Goal: Navigation & Orientation: Locate item on page

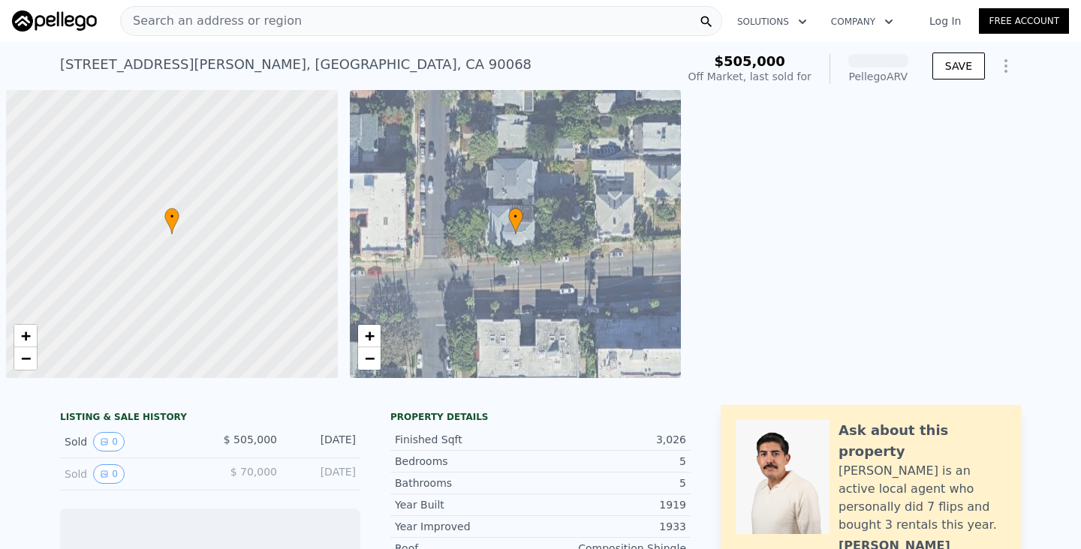
scroll to position [0, 6]
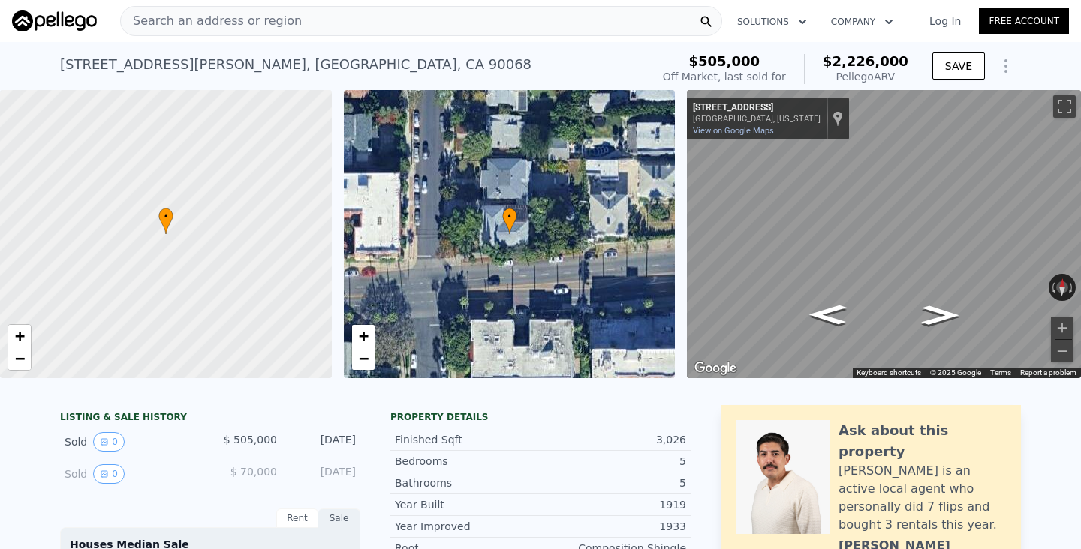
click at [658, 152] on div "• + − • + − ← Move left → Move right ↑ Move up ↓ Move down + Zoom in - Zoom out…" at bounding box center [540, 234] width 1081 height 288
click at [653, 188] on div "• + − • + − ← Move left → Move right ↑ Move up ↓ Move down + Zoom in - Zoom out…" at bounding box center [540, 234] width 1081 height 288
click at [635, 174] on div "• + − • + − ← Move left → Move right ↑ Move up ↓ Move down + Zoom in - Zoom out…" at bounding box center [540, 234] width 1081 height 288
click at [23, 338] on span "+" at bounding box center [20, 336] width 10 height 19
click at [21, 332] on span "+" at bounding box center [20, 336] width 10 height 19
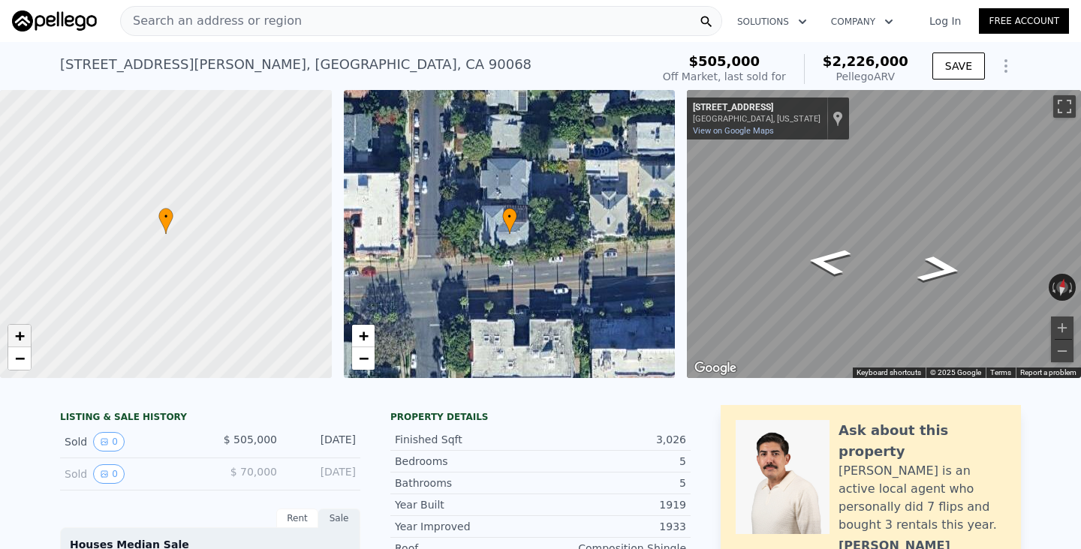
click at [21, 332] on span "+" at bounding box center [20, 336] width 10 height 19
click at [15, 350] on span "−" at bounding box center [20, 358] width 10 height 19
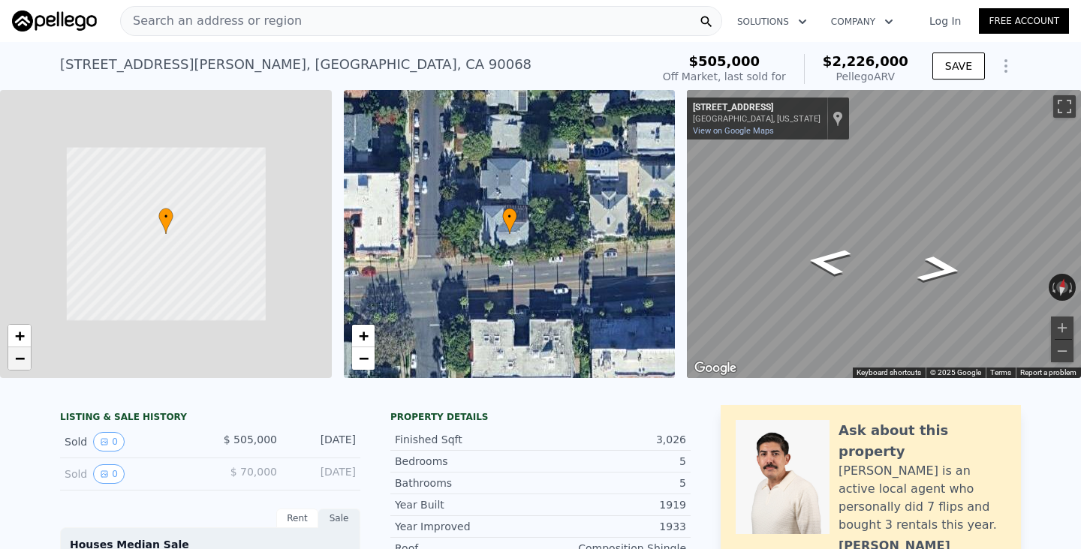
click at [15, 350] on span "−" at bounding box center [20, 358] width 10 height 19
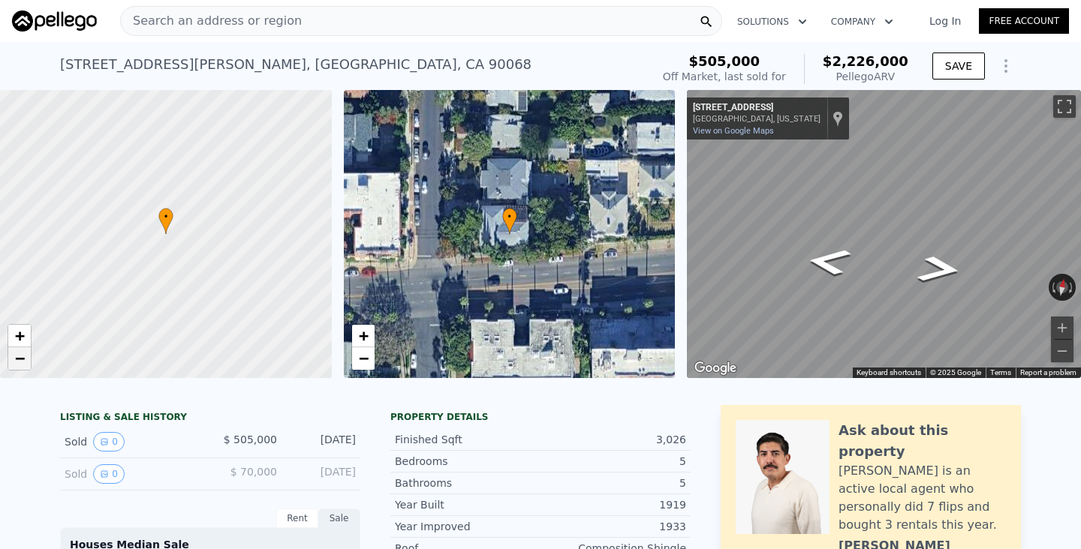
click at [15, 350] on span "−" at bounding box center [20, 358] width 10 height 19
drag, startPoint x: 77, startPoint y: 212, endPoint x: 167, endPoint y: 257, distance: 101.4
click at [167, 257] on div at bounding box center [166, 235] width 398 height 346
click at [360, 26] on div "Search an address or region" at bounding box center [421, 21] width 602 height 30
